Goal: Task Accomplishment & Management: Use online tool/utility

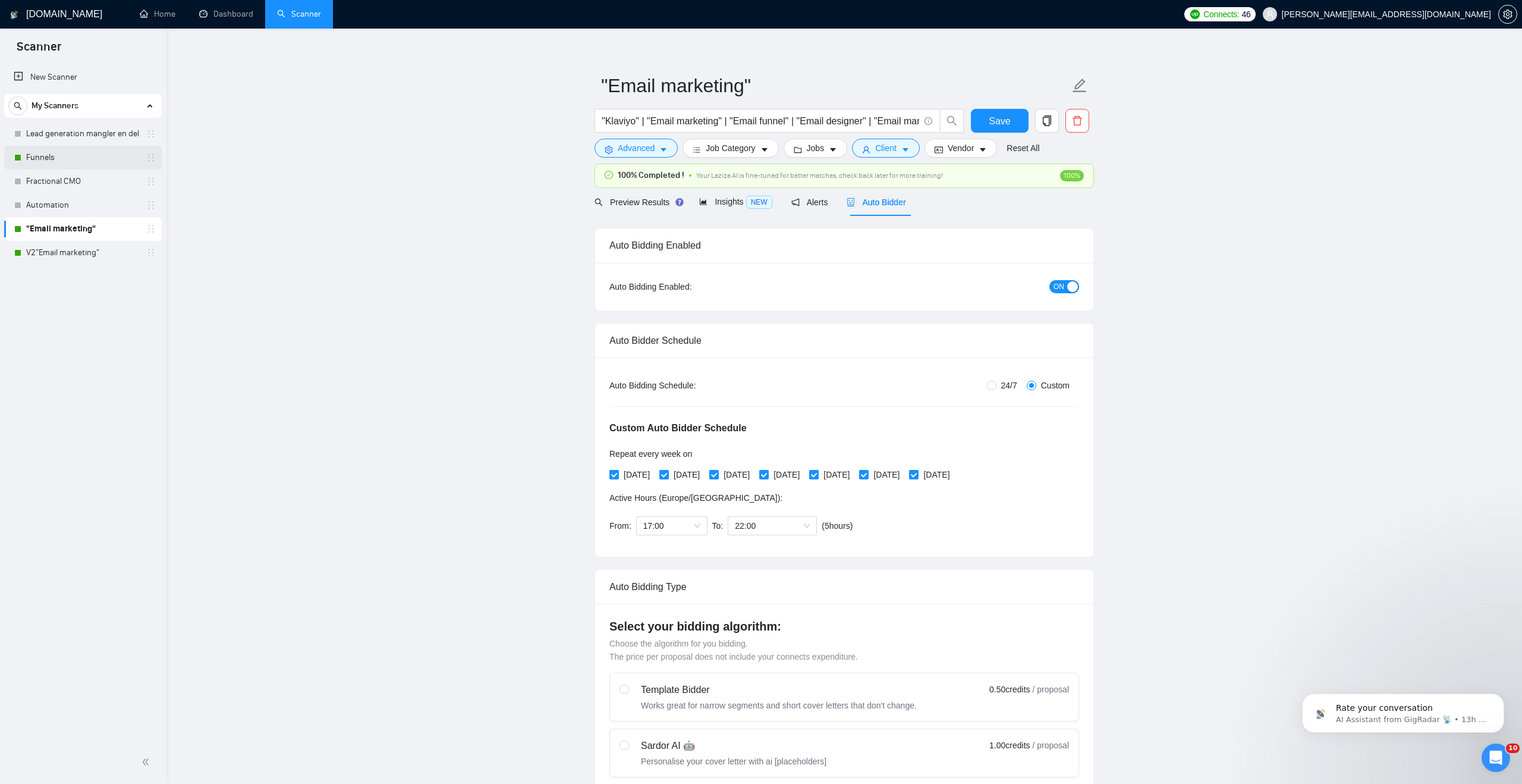
scroll to position [12, 0]
click at [69, 156] on link "Funnels" at bounding box center [82, 158] width 113 height 24
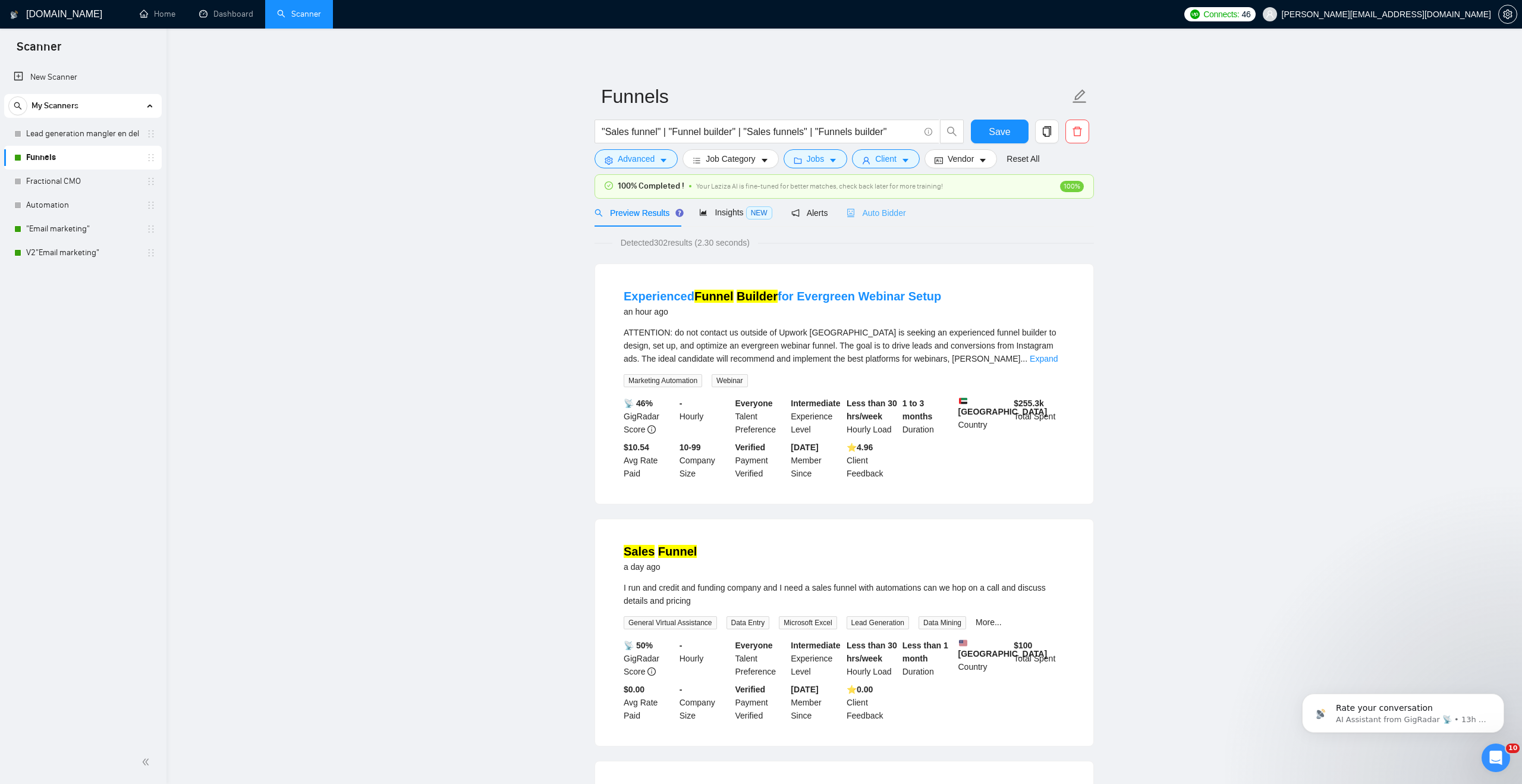
click at [894, 224] on div "Auto Bidder" at bounding box center [877, 213] width 59 height 28
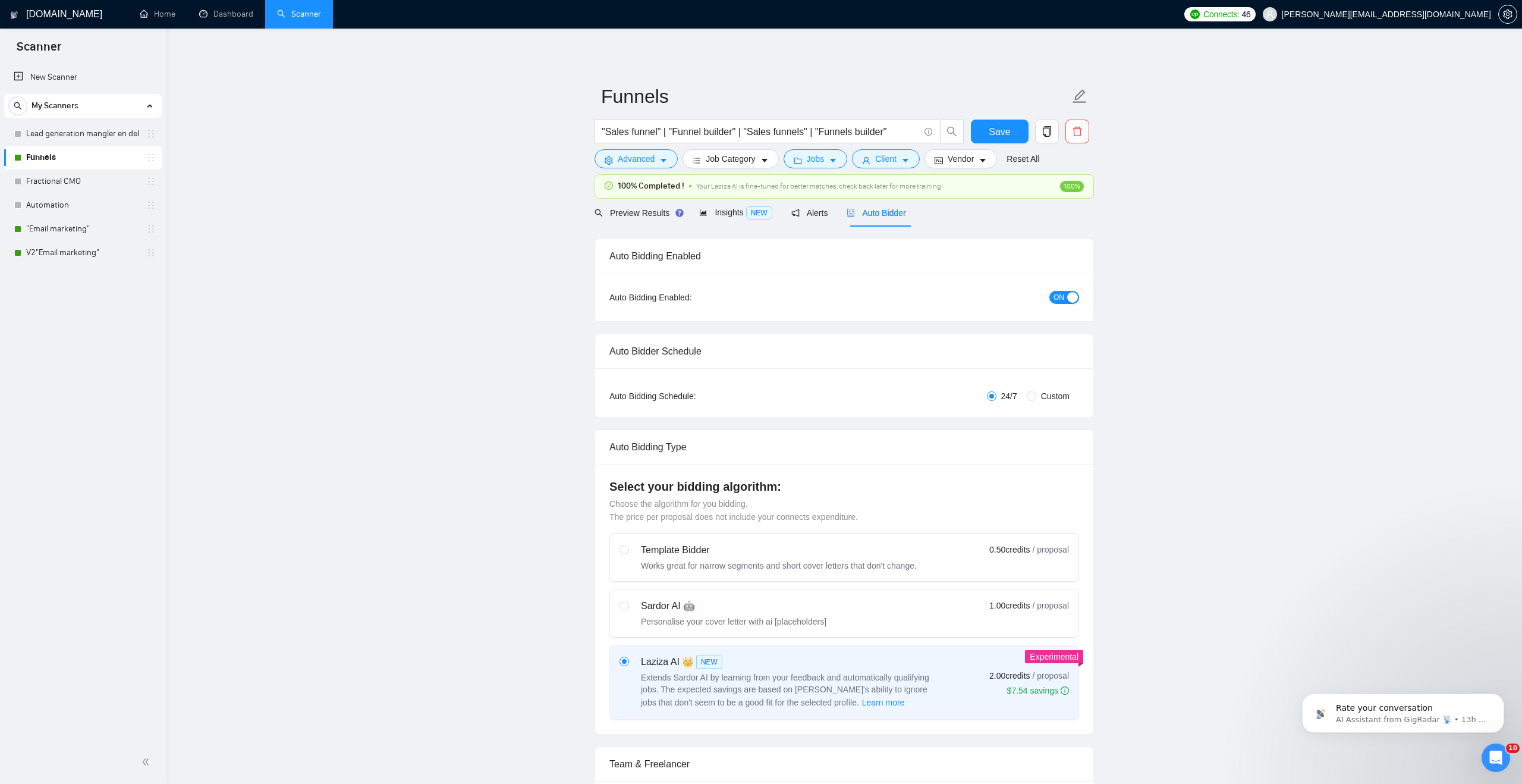
checkbox input "true"
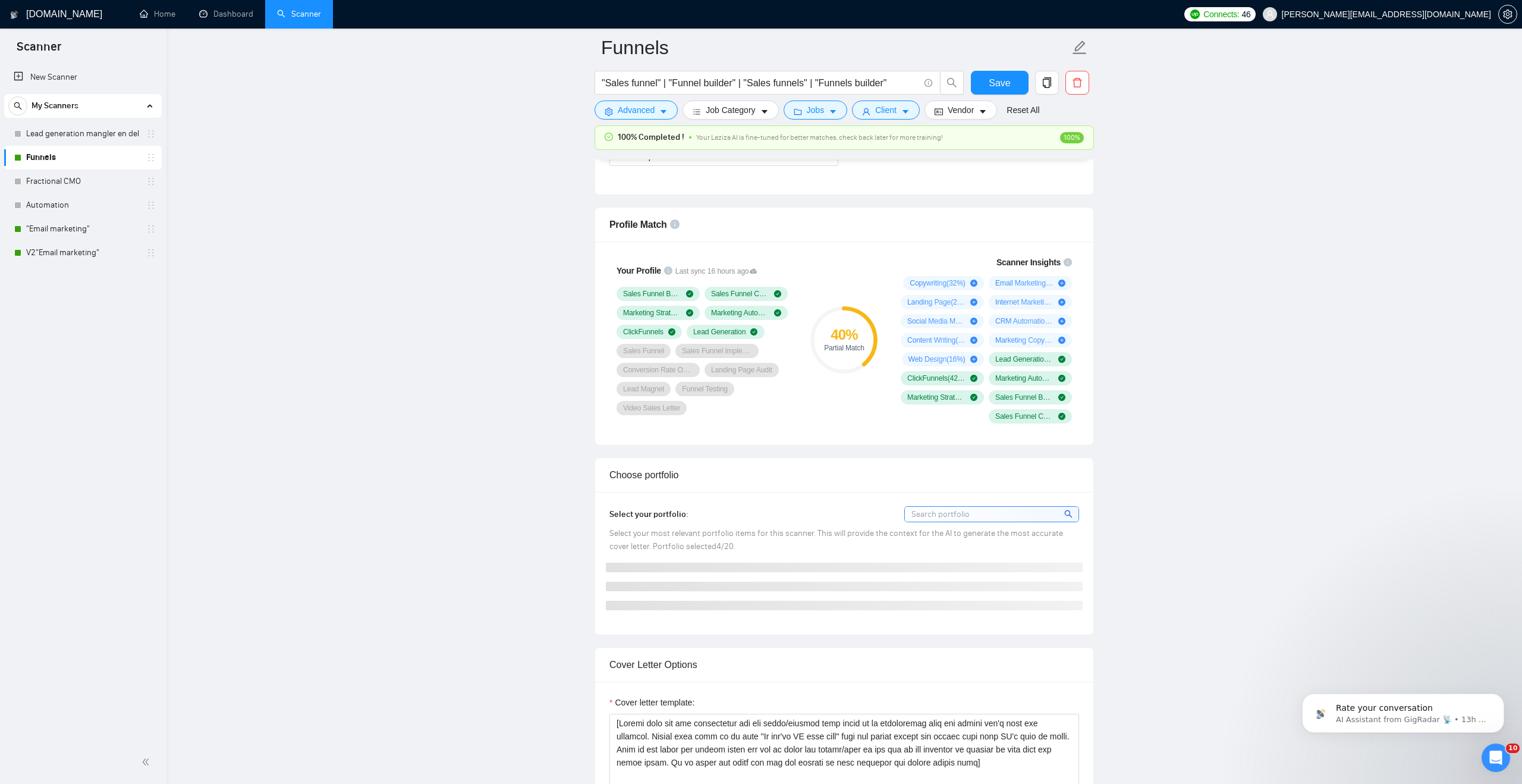
scroll to position [770, 0]
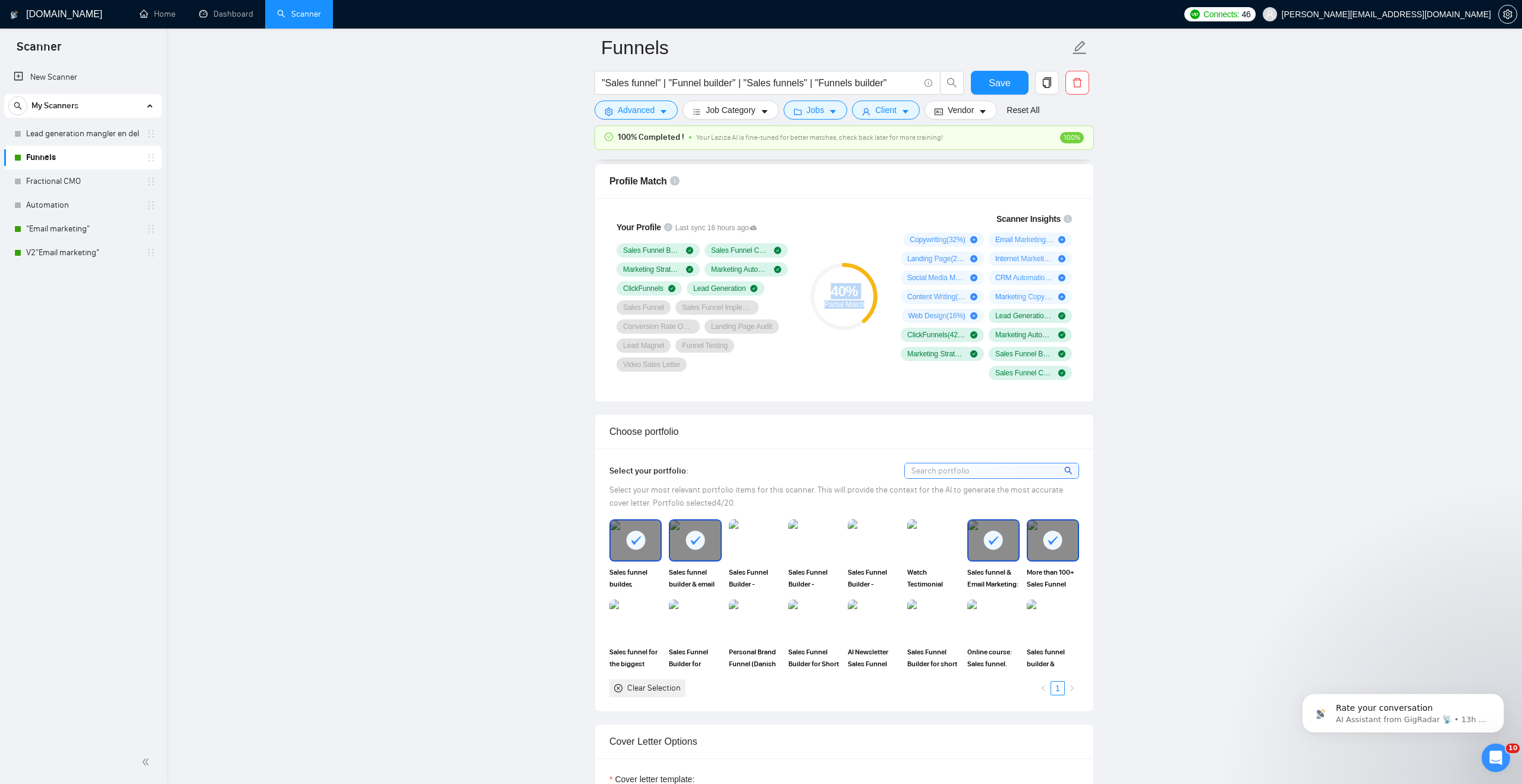
drag, startPoint x: 819, startPoint y: 261, endPoint x: 877, endPoint y: 332, distance: 91.7
click at [878, 333] on div "40 % Partial Match" at bounding box center [844, 296] width 80 height 182
click at [849, 314] on circle at bounding box center [844, 296] width 63 height 63
drag, startPoint x: 867, startPoint y: 309, endPoint x: 822, endPoint y: 282, distance: 52.5
click at [821, 282] on circle at bounding box center [844, 296] width 63 height 63
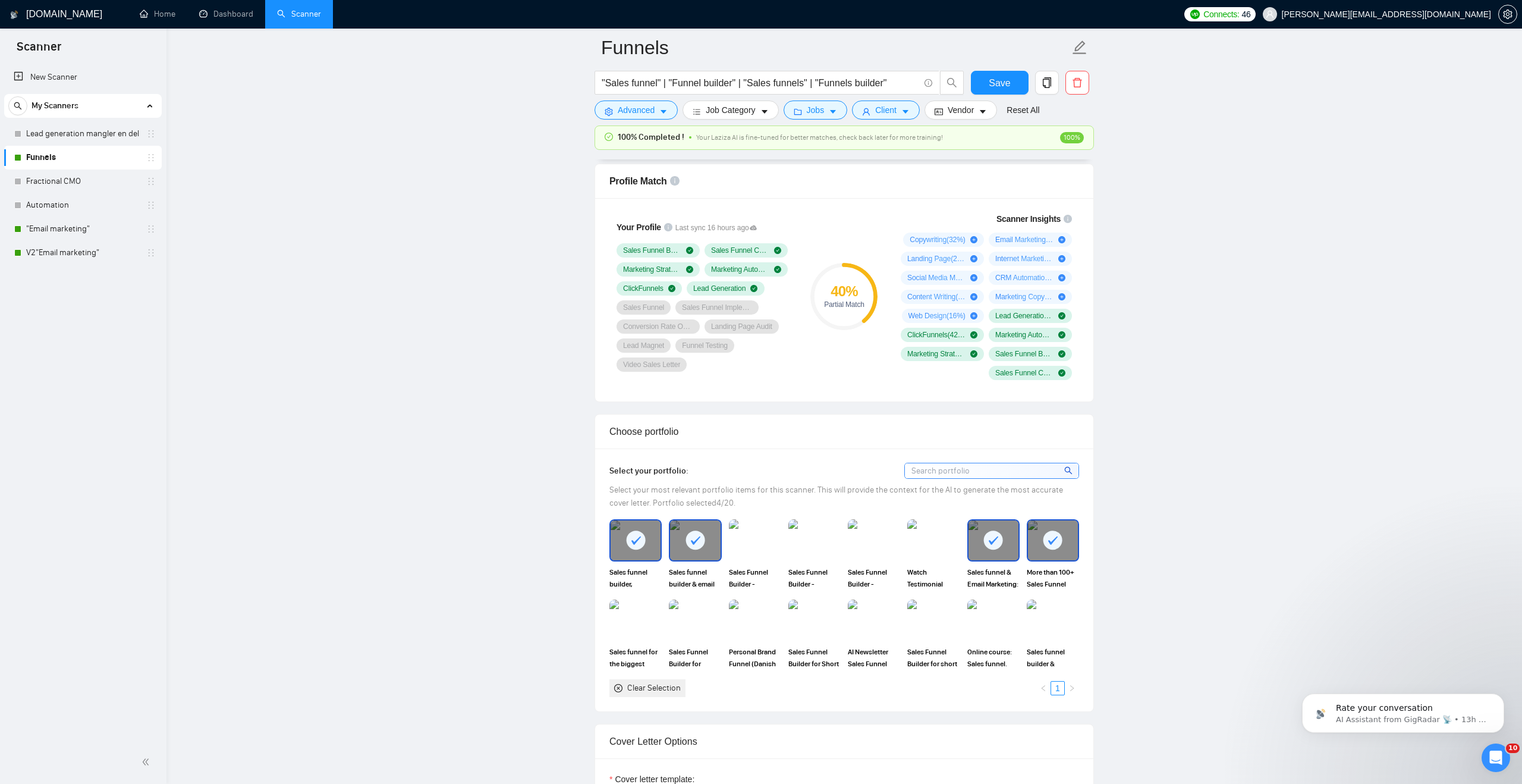
drag, startPoint x: 829, startPoint y: 287, endPoint x: 874, endPoint y: 314, distance: 52.5
click at [873, 314] on div "40 % Partial Match" at bounding box center [844, 296] width 67 height 67
